Goal: Check status: Check status

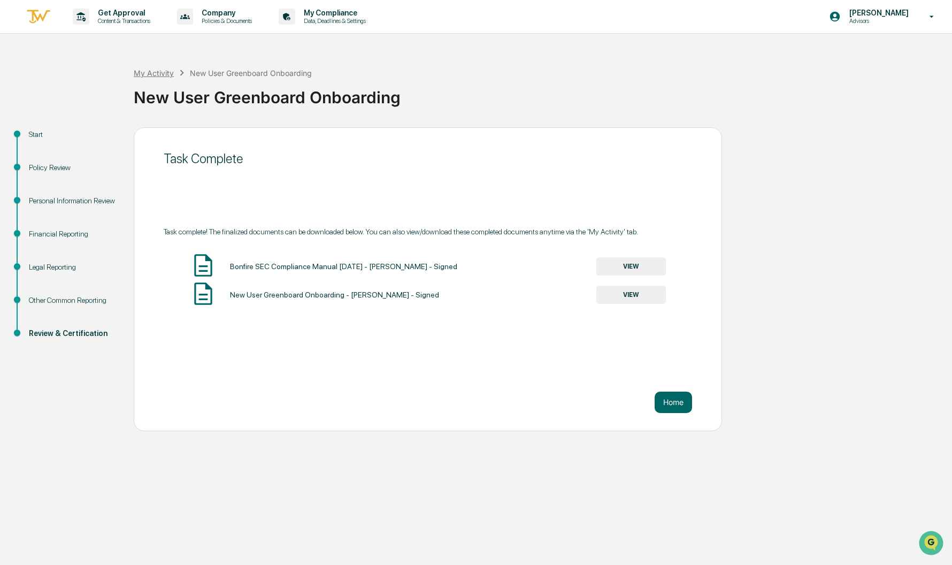
click at [156, 74] on div "My Activity" at bounding box center [154, 72] width 40 height 9
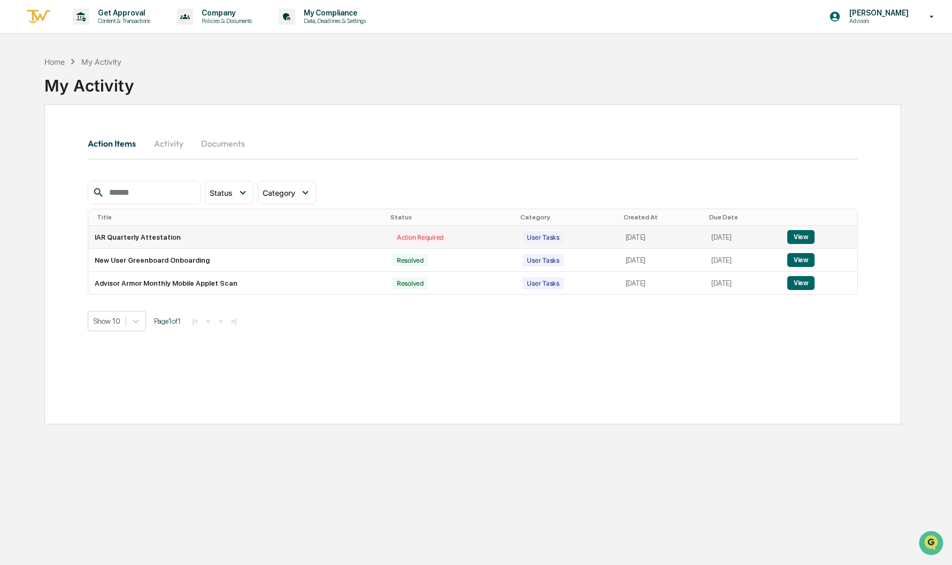
click at [812, 236] on button "View" at bounding box center [800, 237] width 27 height 14
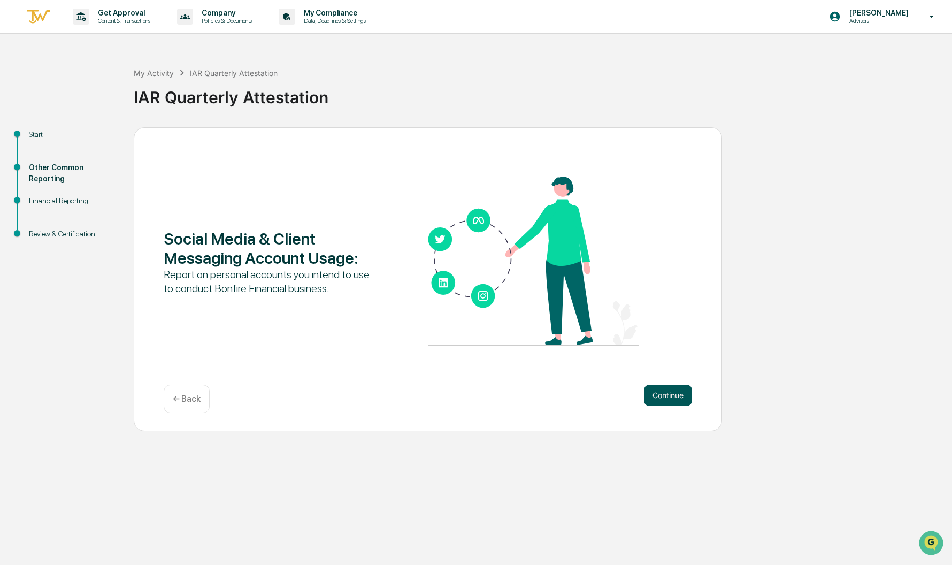
click at [661, 391] on button "Continue" at bounding box center [668, 394] width 48 height 21
